Goal: Task Accomplishment & Management: Manage account settings

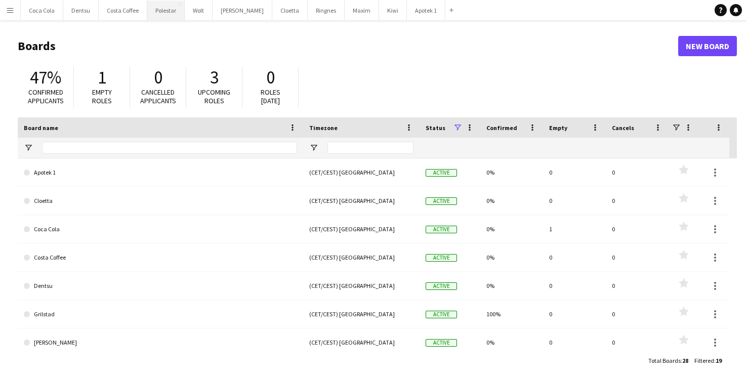
click at [167, 4] on button "Polestar Close" at bounding box center [165, 11] width 37 height 20
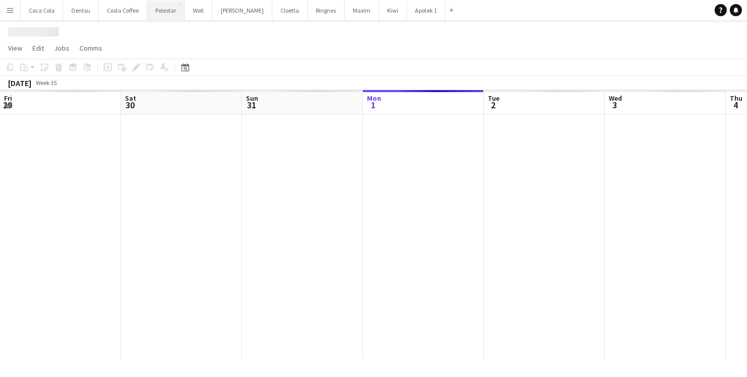
scroll to position [0, 242]
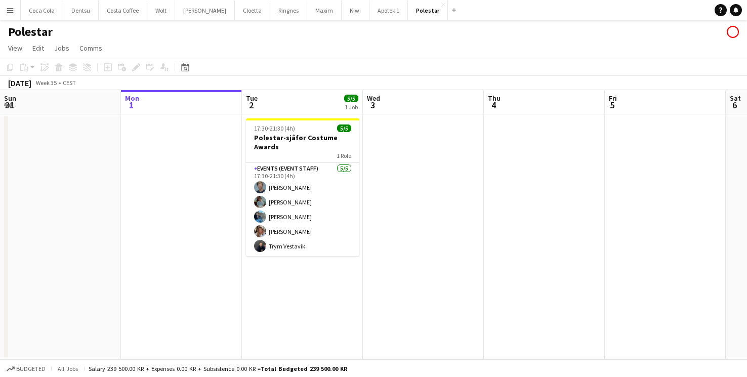
scroll to position [0, 269]
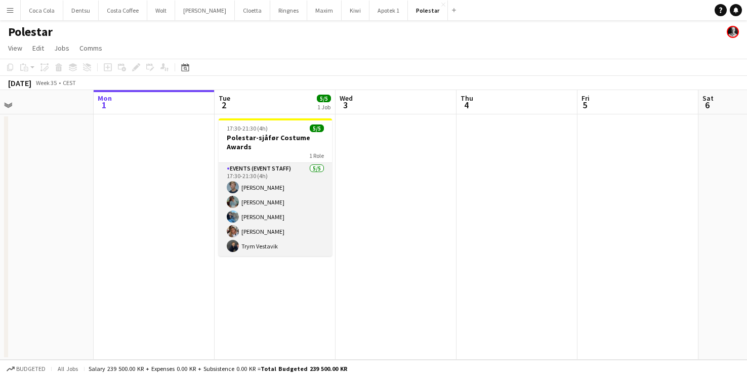
click at [301, 182] on app-card-role "Events (Event Staff) [DATE] 17:30-21:30 (4h) [PERSON_NAME] [PERSON_NAME] [PERSO…" at bounding box center [275, 209] width 113 height 93
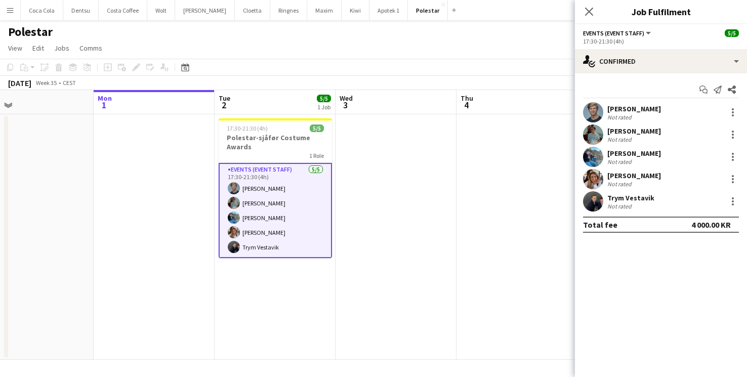
click at [698, 114] on div "[PERSON_NAME] Not rated" at bounding box center [661, 112] width 172 height 20
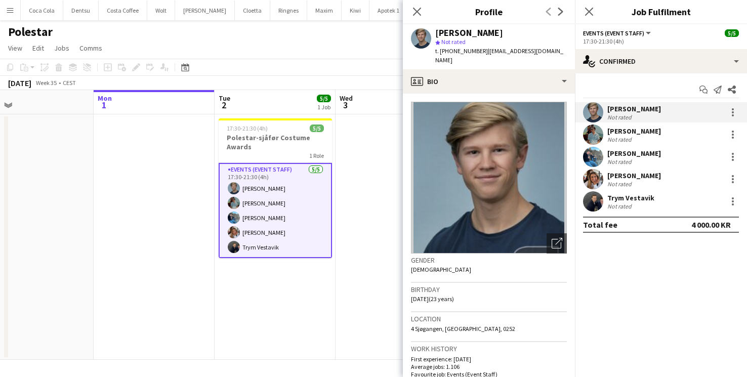
click at [309, 47] on app-page-menu "View Day view expanded Day view collapsed Month view Date picker Jump to [DATE]…" at bounding box center [373, 48] width 747 height 19
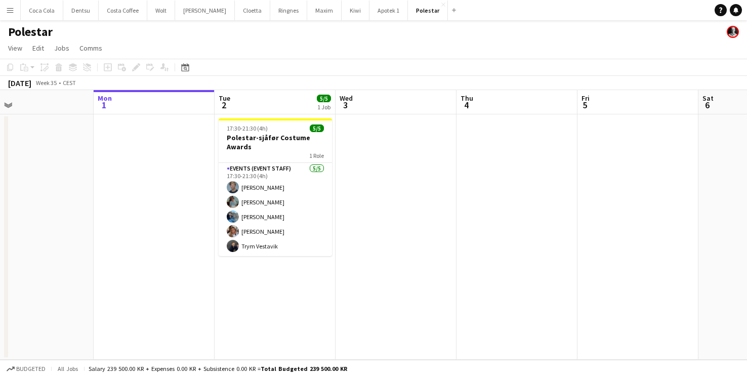
click at [309, 47] on app-page-menu "View Day view expanded Day view collapsed Month view Date picker Jump to [DATE]…" at bounding box center [373, 48] width 747 height 19
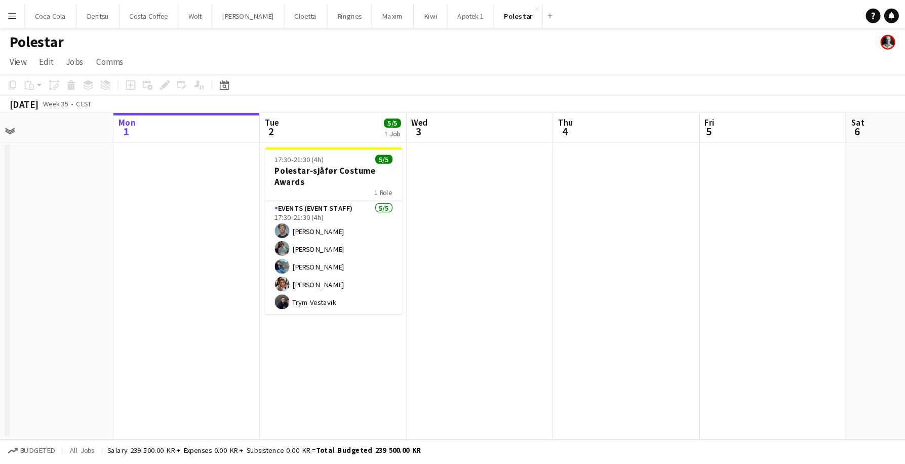
scroll to position [0, 0]
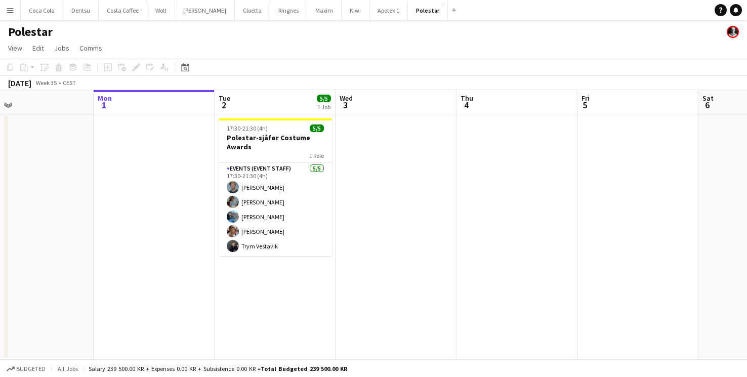
click at [346, 43] on app-page-menu "View Day view expanded Day view collapsed Month view Date picker Jump to [DATE]…" at bounding box center [373, 48] width 747 height 19
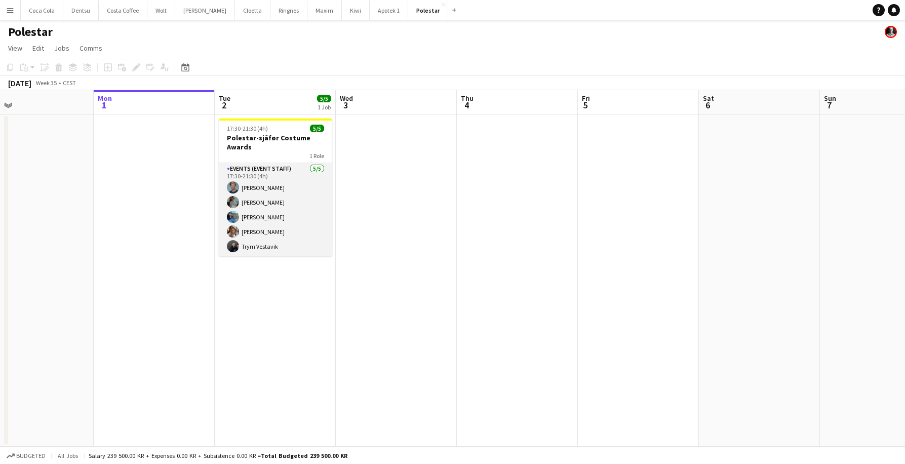
click at [246, 225] on app-card-role "Events (Event Staff) [DATE] 17:30-21:30 (4h) [PERSON_NAME] [PERSON_NAME] [PERSO…" at bounding box center [275, 209] width 113 height 93
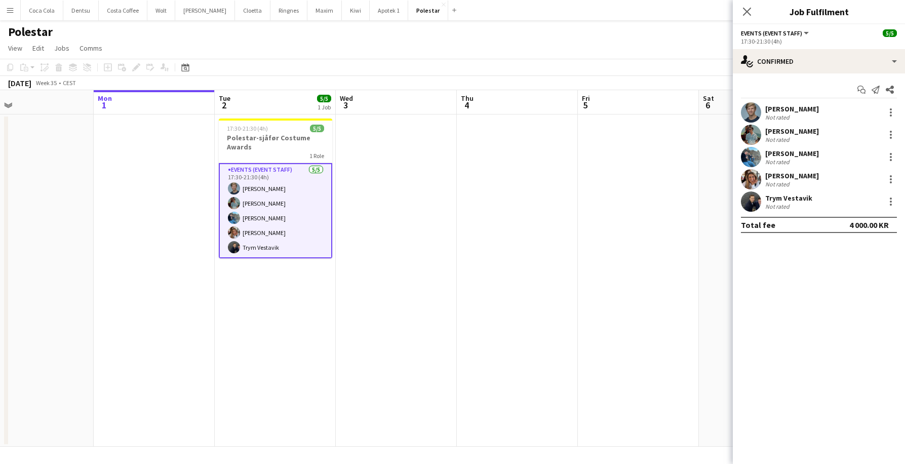
click at [747, 180] on app-user-avatar at bounding box center [751, 179] width 20 height 20
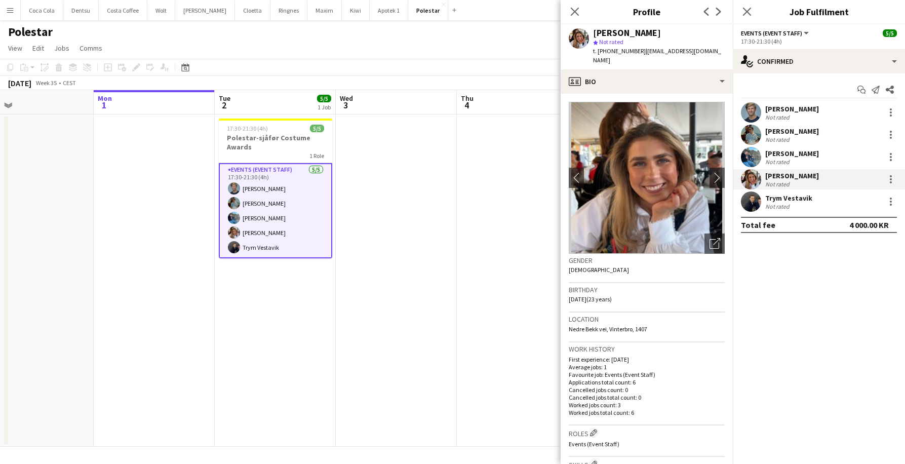
click at [747, 202] on app-user-avatar at bounding box center [751, 201] width 20 height 20
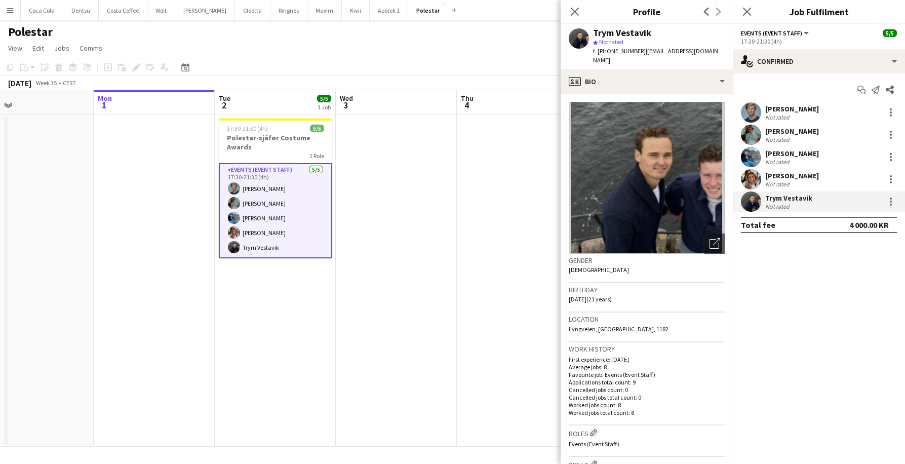
click at [747, 181] on app-user-avatar at bounding box center [751, 179] width 20 height 20
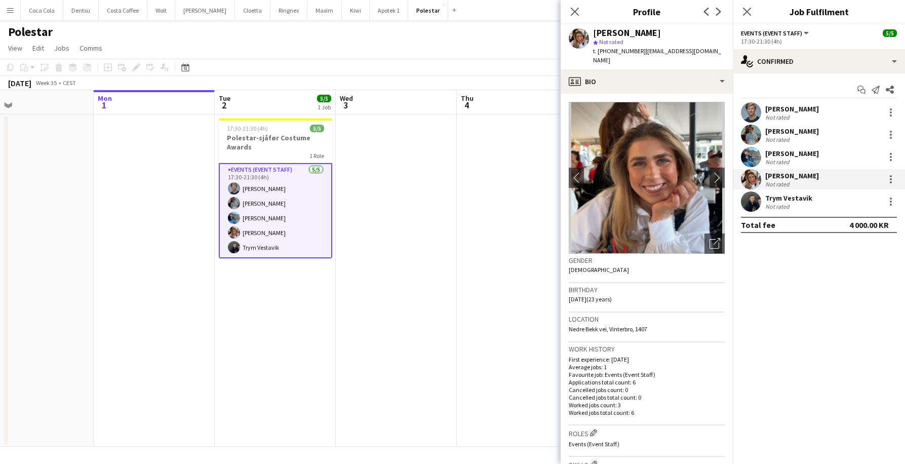
click at [747, 201] on app-user-avatar at bounding box center [751, 201] width 20 height 20
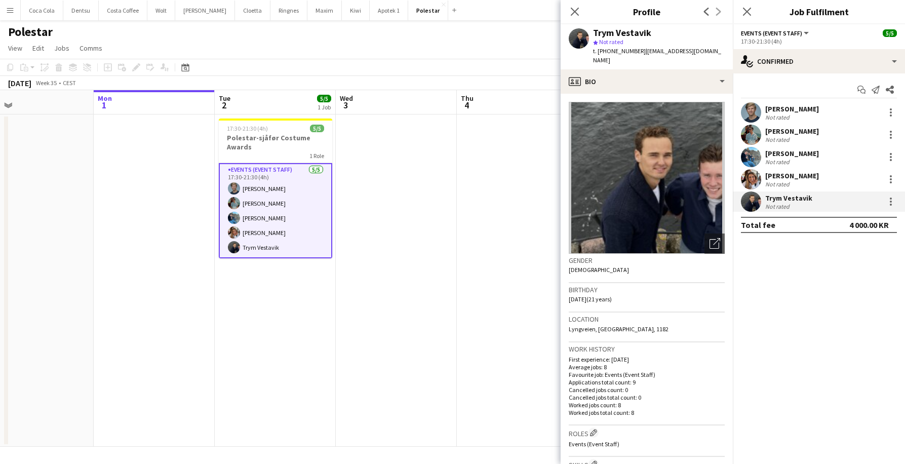
drag, startPoint x: 466, startPoint y: 48, endPoint x: 708, endPoint y: 19, distance: 244.3
click at [466, 48] on app-page-menu "View Day view expanded Day view collapsed Month view Date picker Jump to [DATE]…" at bounding box center [452, 48] width 905 height 19
